Goal: Transaction & Acquisition: Purchase product/service

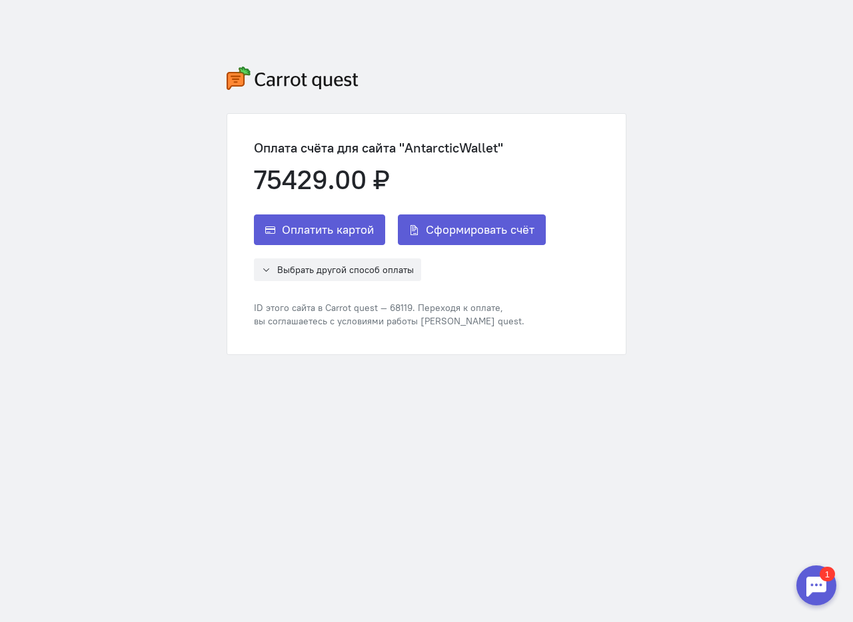
click at [639, 245] on div "Оплата счёта для сайта "AntarcticWallet" 75429.00 ₽ Оплатить картой Сформироват…" at bounding box center [426, 211] width 426 height 422
click at [320, 273] on span "Выбрать другой способ оплаты" at bounding box center [345, 270] width 137 height 12
click at [316, 299] on span "ЮMoney (ex-Яндекс.Деньги)" at bounding box center [343, 301] width 127 height 13
click at [350, 232] on span "Оплатить картой" at bounding box center [328, 230] width 92 height 16
click at [496, 222] on span "Сформировать счёт" at bounding box center [480, 230] width 109 height 16
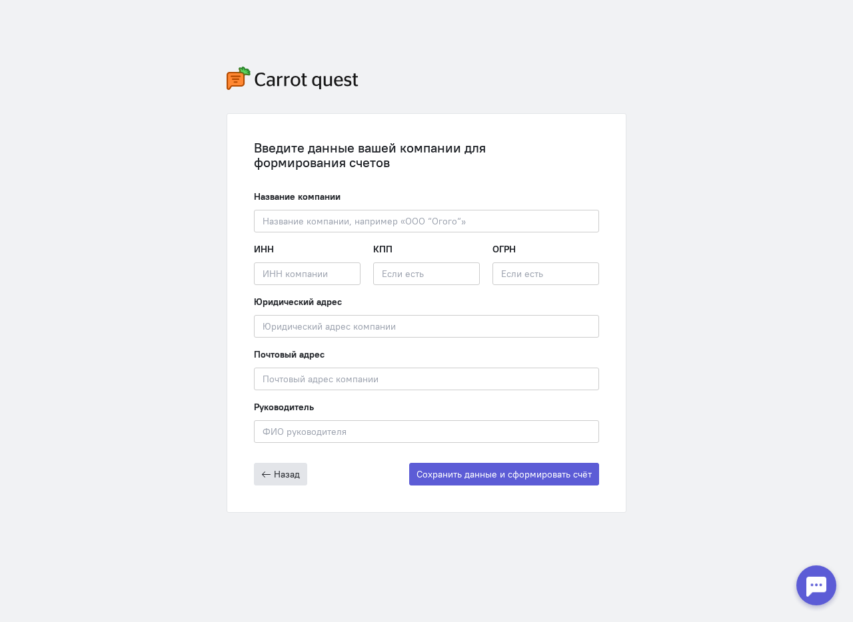
click at [268, 480] on button "Назад" at bounding box center [280, 474] width 53 height 23
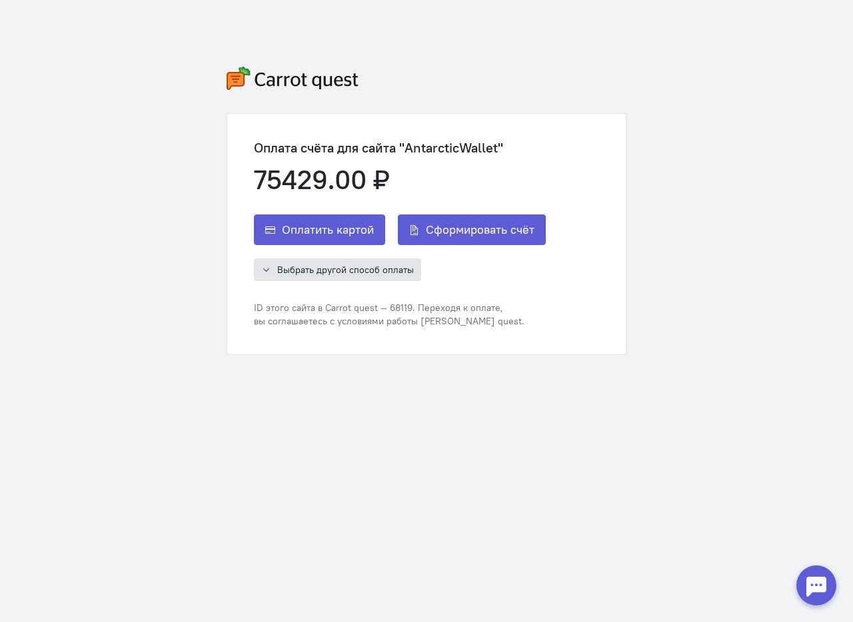
click at [340, 276] on button "Выбрать другой способ оплаты" at bounding box center [337, 269] width 167 height 23
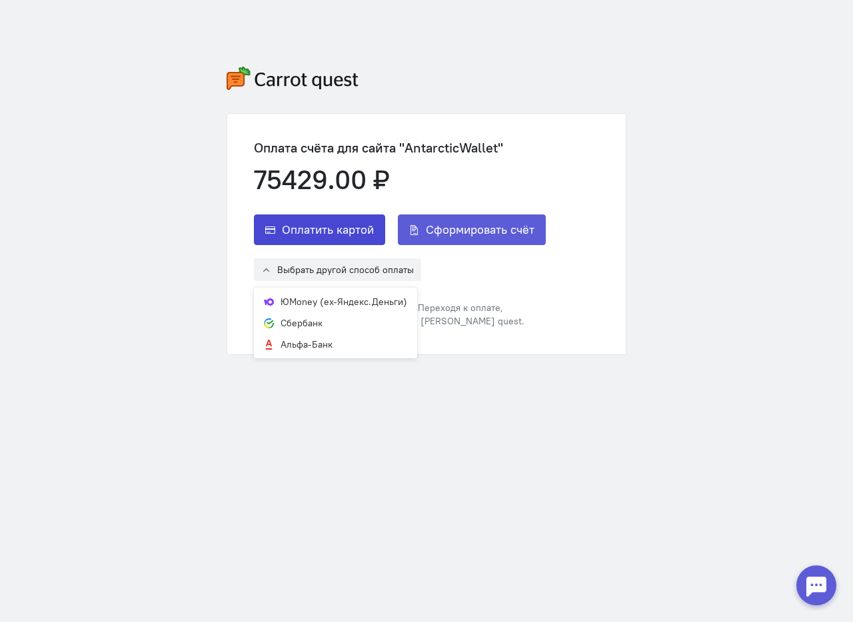
click at [336, 241] on button "Оплатить картой" at bounding box center [319, 229] width 131 height 31
